Goal: Find specific page/section: Find specific page/section

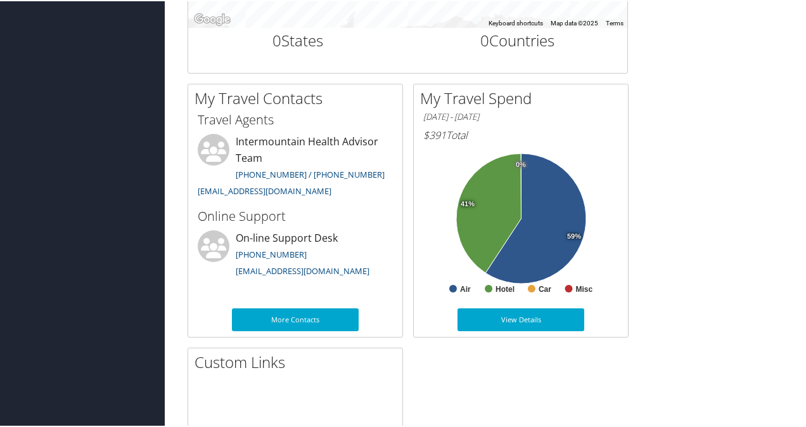
scroll to position [613, 0]
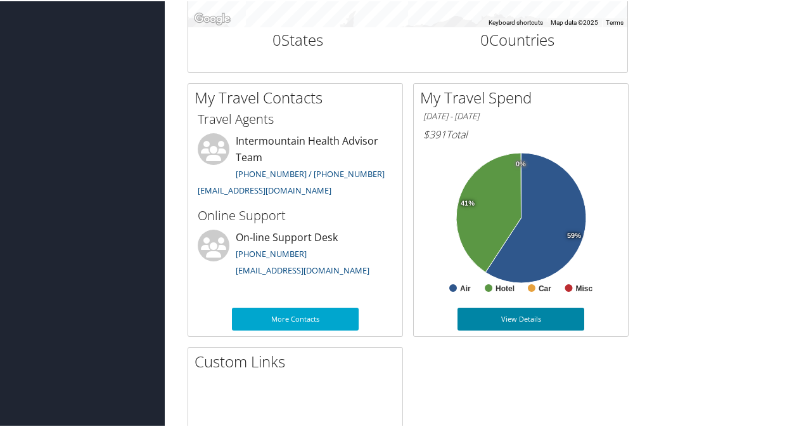
click at [513, 314] on link "View Details" at bounding box center [521, 317] width 127 height 23
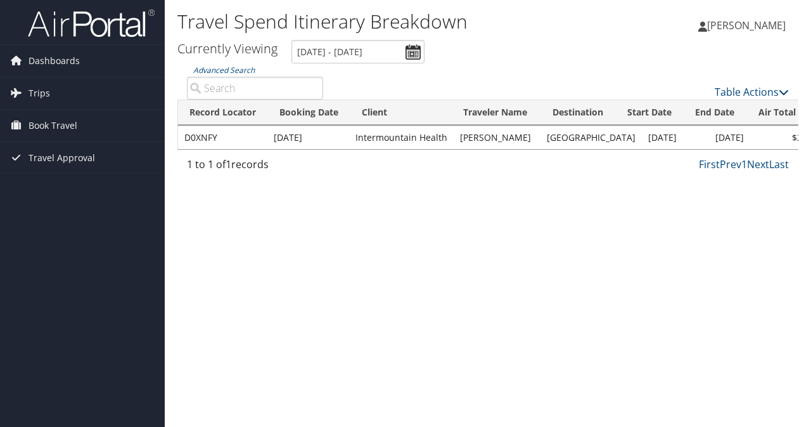
click at [442, 306] on div "Travel Spend Itinerary Breakdown Jennifer Campos Jennifer Campos My Settings Tr…" at bounding box center [488, 213] width 646 height 427
click at [764, 165] on link "Next" at bounding box center [758, 164] width 22 height 14
click at [39, 56] on span "Dashboards" at bounding box center [54, 61] width 51 height 32
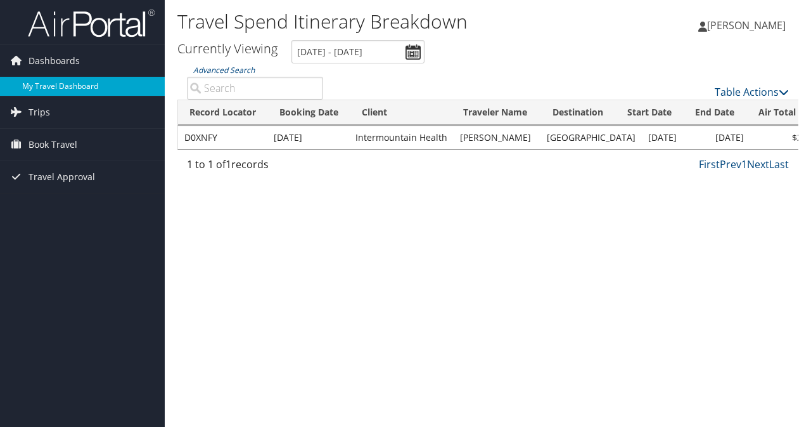
click at [53, 82] on link "My Travel Dashboard" at bounding box center [82, 86] width 165 height 19
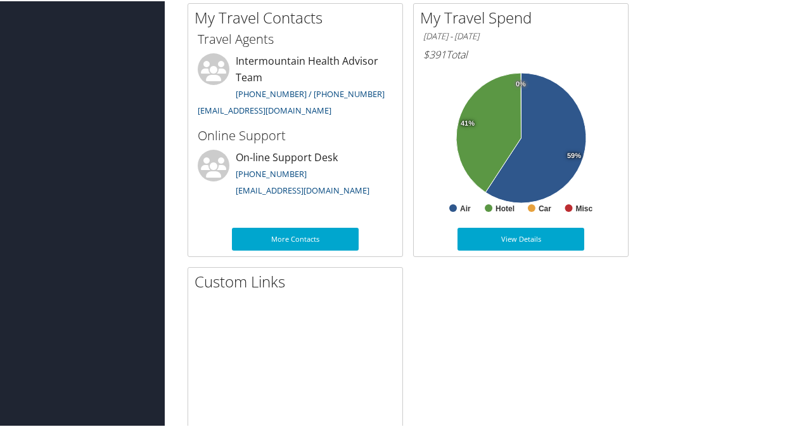
scroll to position [693, 0]
